Goal: Navigation & Orientation: Understand site structure

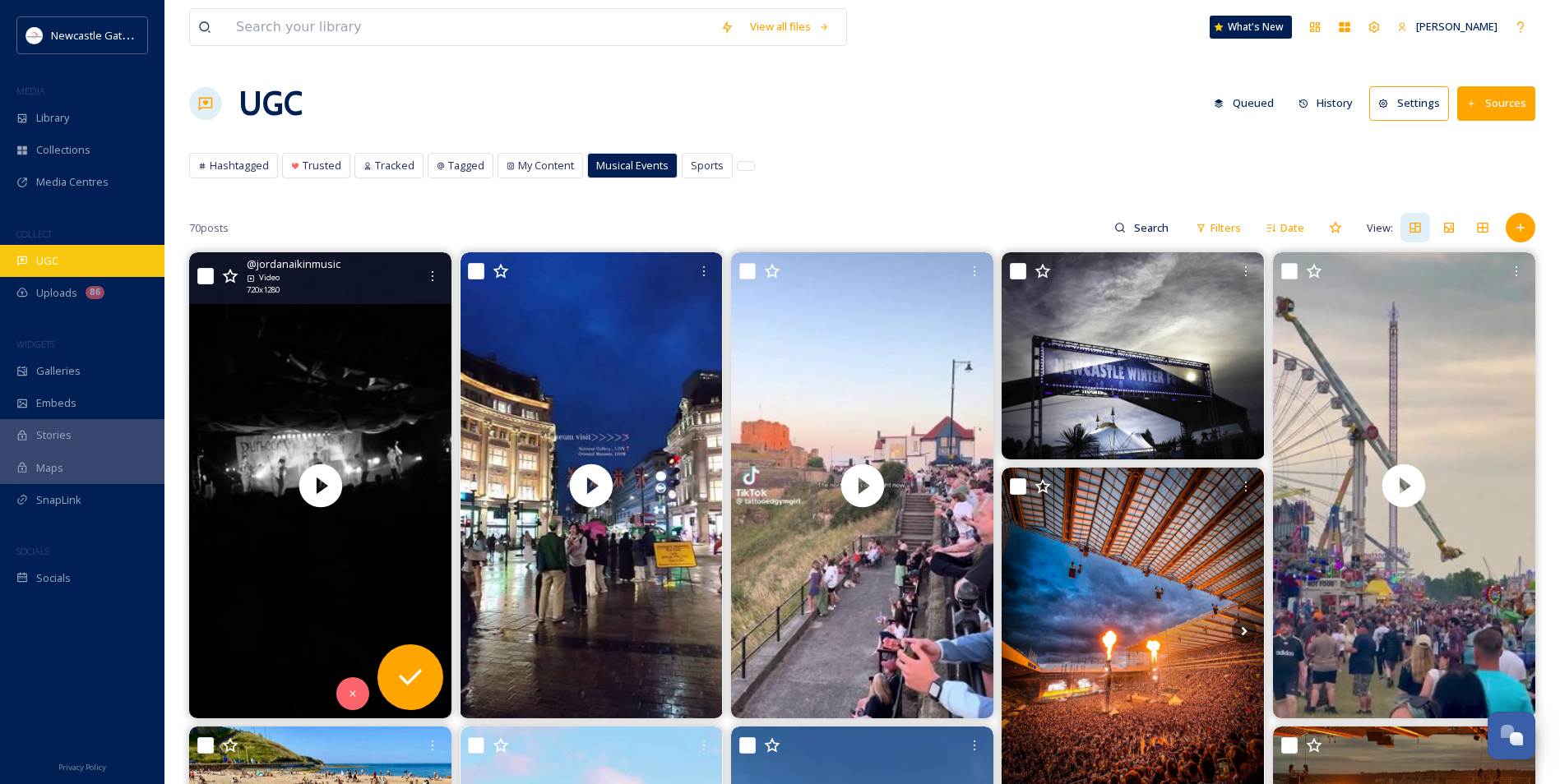
click at [59, 265] on div "UGC" at bounding box center [82, 261] width 165 height 33
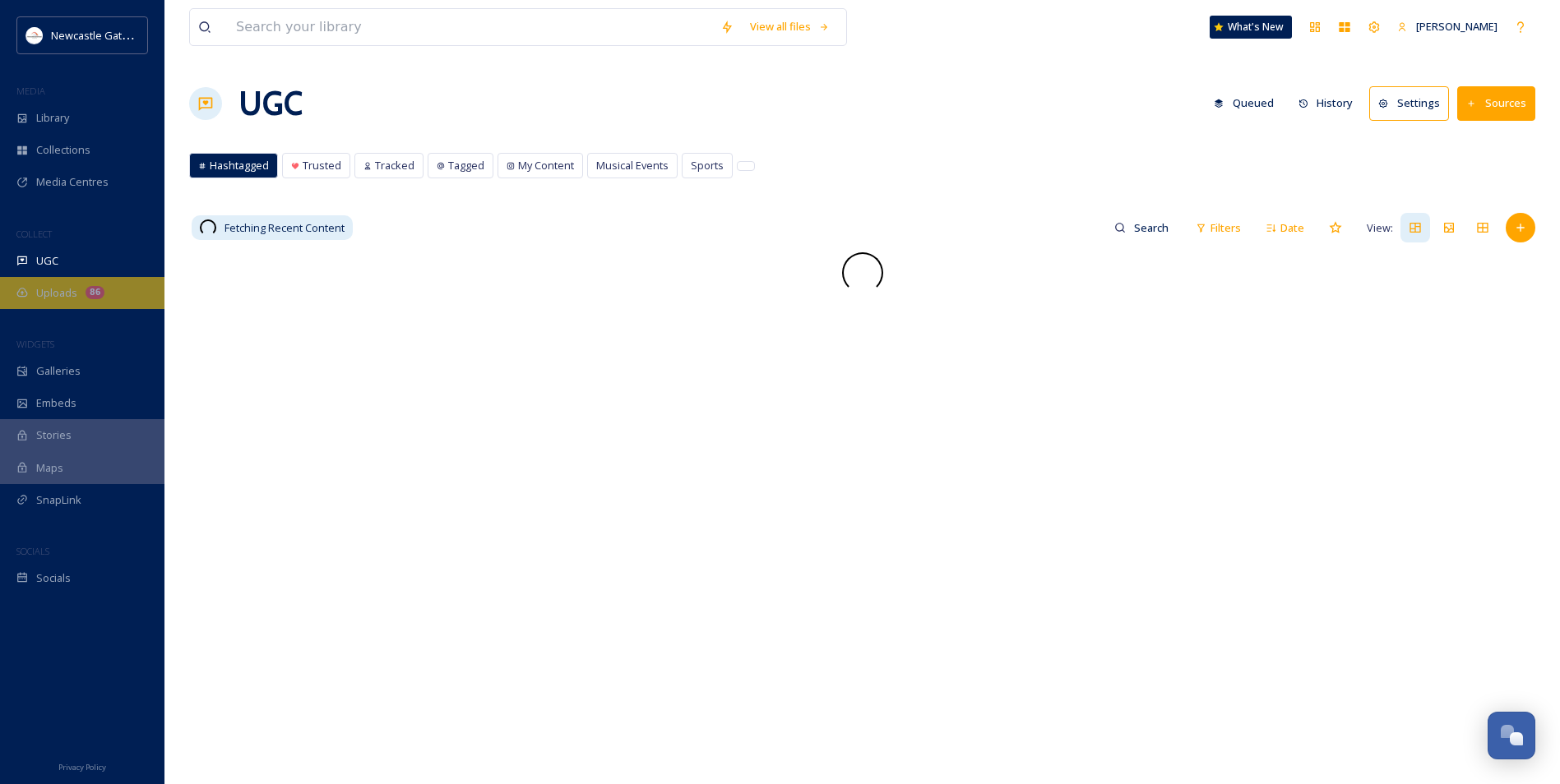
click at [58, 290] on span "Uploads" at bounding box center [56, 293] width 41 height 15
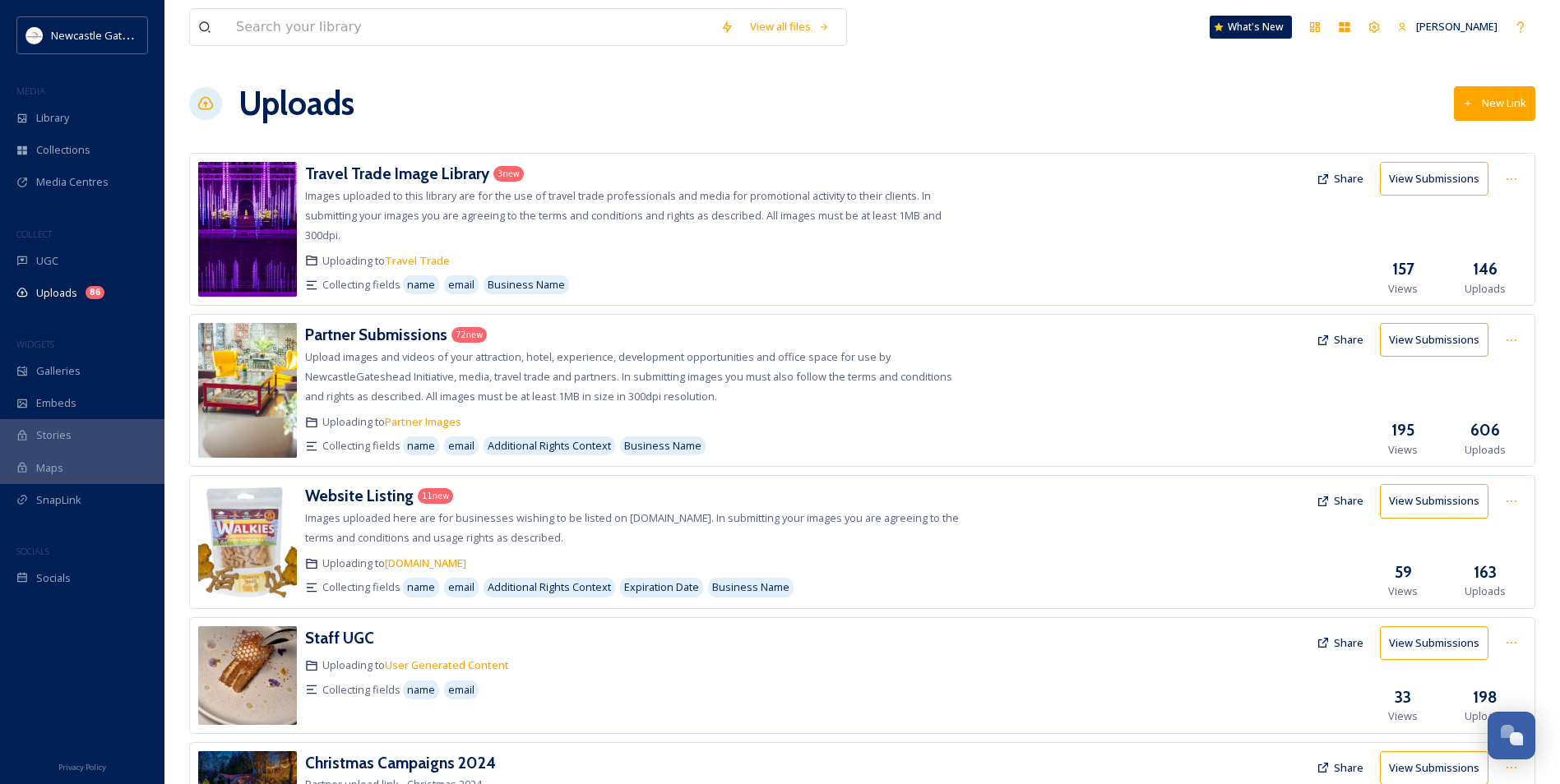
click at [1011, 373] on div at bounding box center [1138, 390] width 340 height 135
click at [415, 325] on h3 "Partner Submissions" at bounding box center [376, 335] width 143 height 20
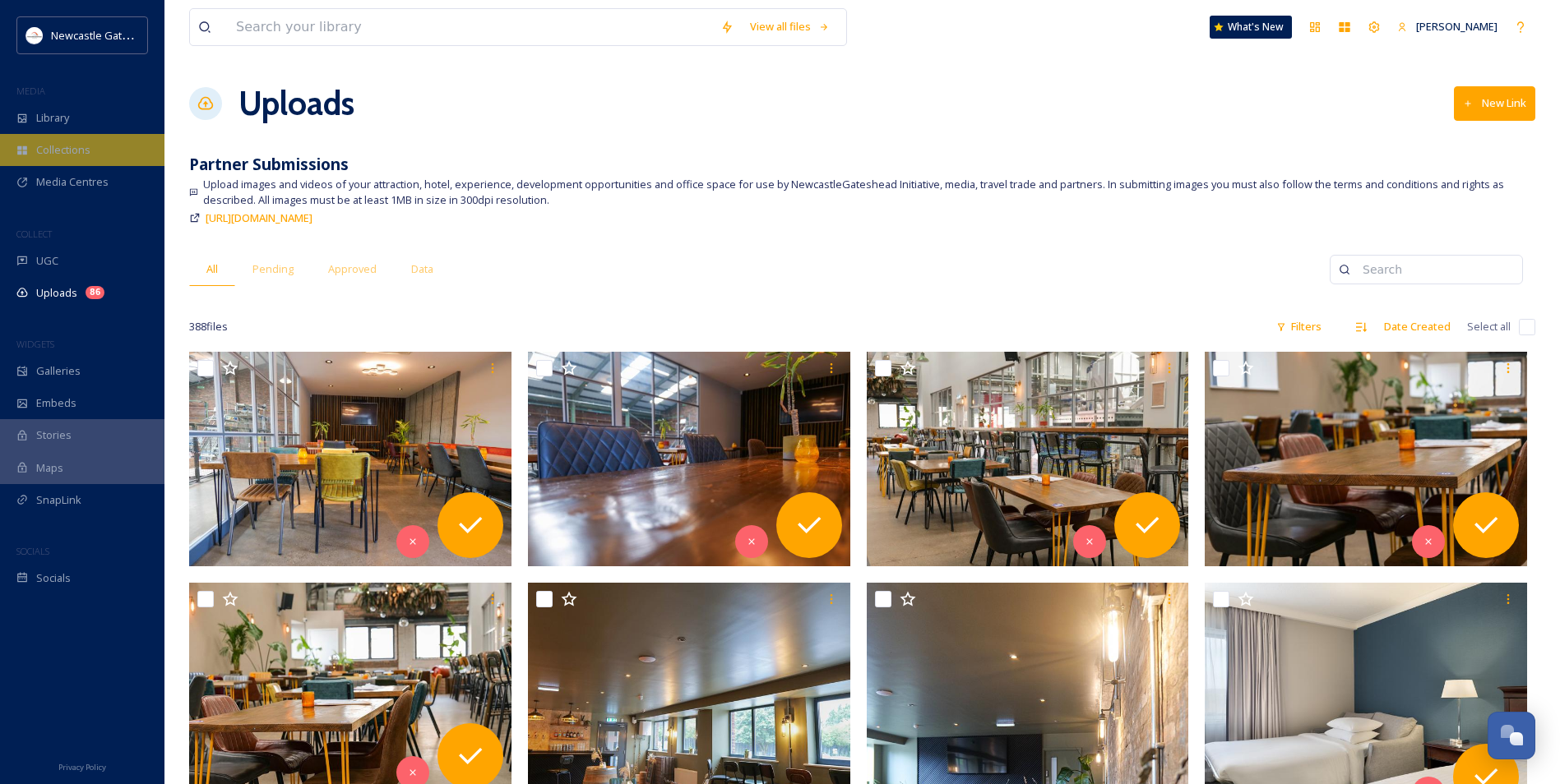
click at [64, 134] on div "Collections" at bounding box center [82, 150] width 165 height 33
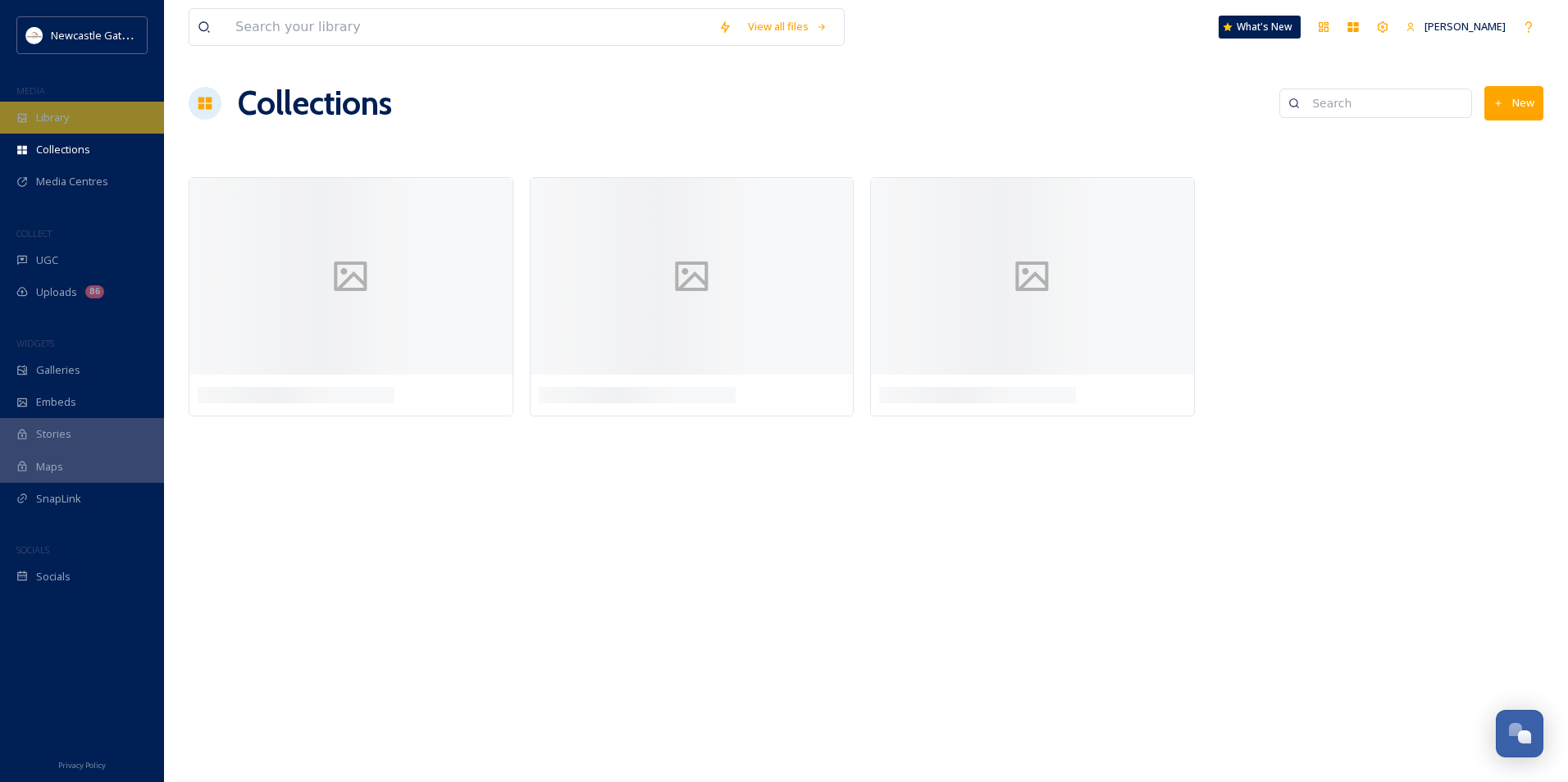
click at [64, 129] on div "Library" at bounding box center [82, 118] width 164 height 32
